Goal: Browse casually

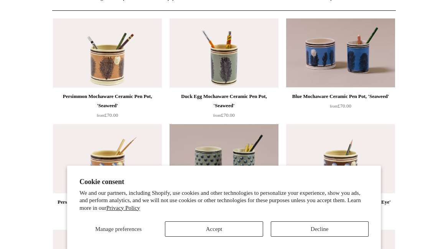
scroll to position [82, 0]
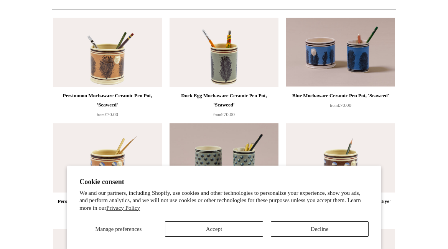
click at [306, 232] on button "Decline" at bounding box center [320, 228] width 98 height 15
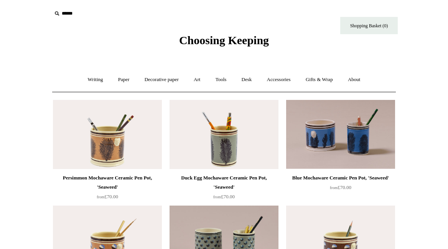
scroll to position [0, 0]
click at [159, 81] on link "Decorative paper +" at bounding box center [162, 79] width 48 height 20
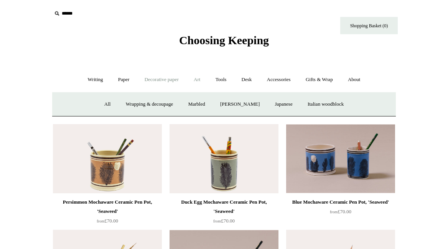
click at [195, 76] on link "Art +" at bounding box center [197, 79] width 20 height 20
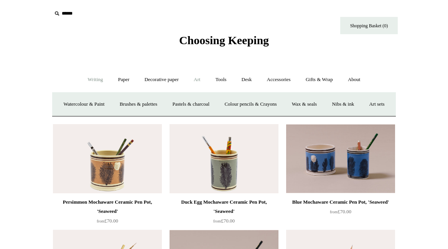
click at [90, 79] on link "Writing +" at bounding box center [95, 79] width 29 height 20
click at [284, 78] on link "Accessories +" at bounding box center [279, 79] width 38 height 20
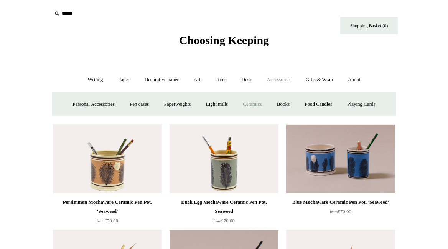
click at [252, 104] on link "Ceramics +" at bounding box center [252, 104] width 33 height 20
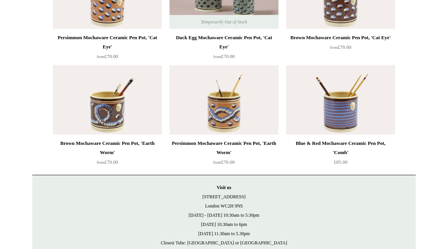
scroll to position [294, 0]
click at [343, 107] on img at bounding box center [340, 99] width 109 height 69
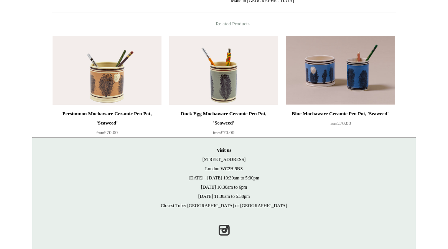
scroll to position [384, 0]
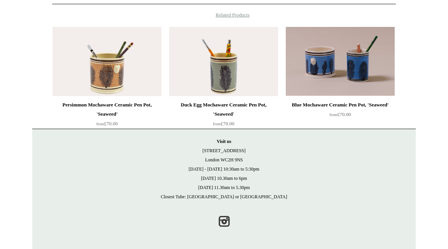
click at [333, 79] on img at bounding box center [340, 61] width 109 height 69
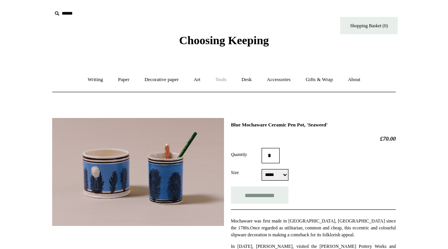
click at [224, 79] on link "Tools +" at bounding box center [221, 79] width 25 height 20
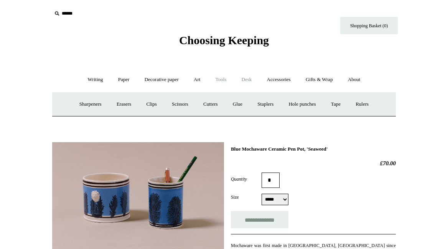
click at [242, 78] on link "Desk +" at bounding box center [247, 79] width 24 height 20
click at [312, 105] on link "Scanlon Apparati" at bounding box center [306, 104] width 48 height 20
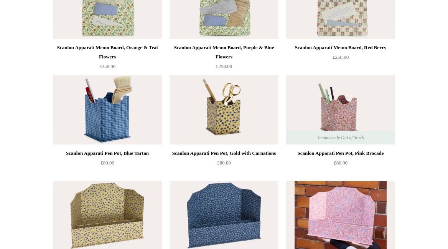
scroll to position [338, 0]
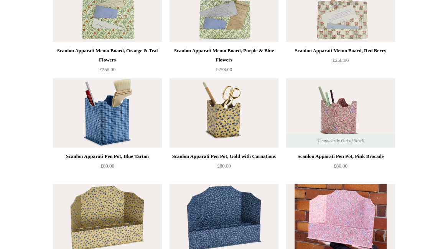
click at [106, 115] on img at bounding box center [107, 112] width 109 height 69
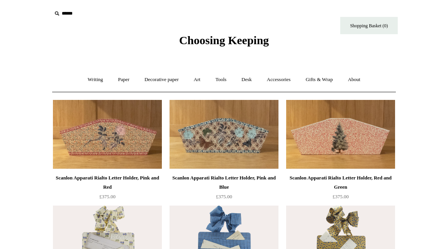
scroll to position [0, 0]
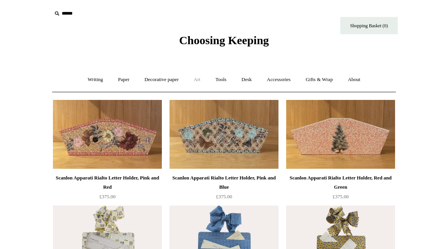
click at [201, 78] on link "Art +" at bounding box center [197, 79] width 20 height 20
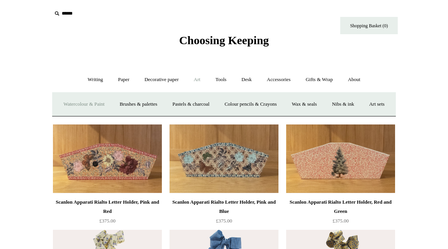
click at [105, 102] on link "Watercolour & Paint" at bounding box center [83, 104] width 55 height 20
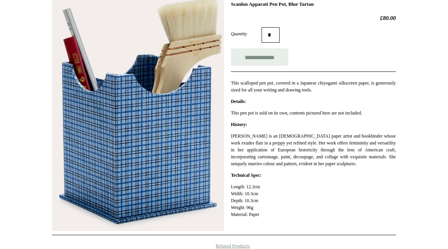
scroll to position [129, 0]
